Goal: Information Seeking & Learning: Learn about a topic

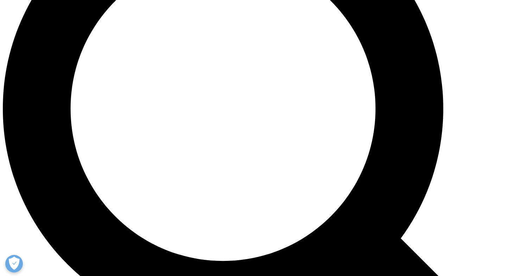
scroll to position [647, 0]
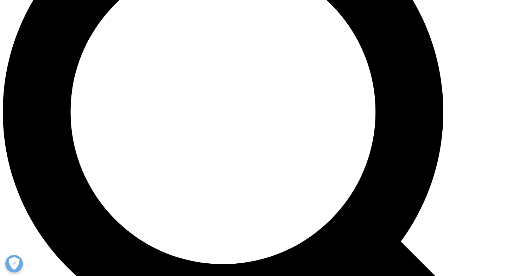
scroll to position [647, 0]
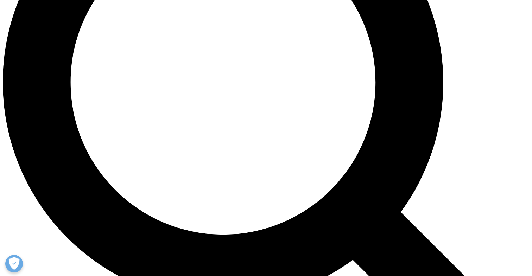
scroll to position [679, 0]
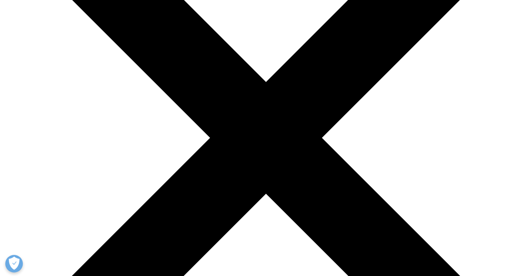
scroll to position [131, 0]
